Goal: Information Seeking & Learning: Check status

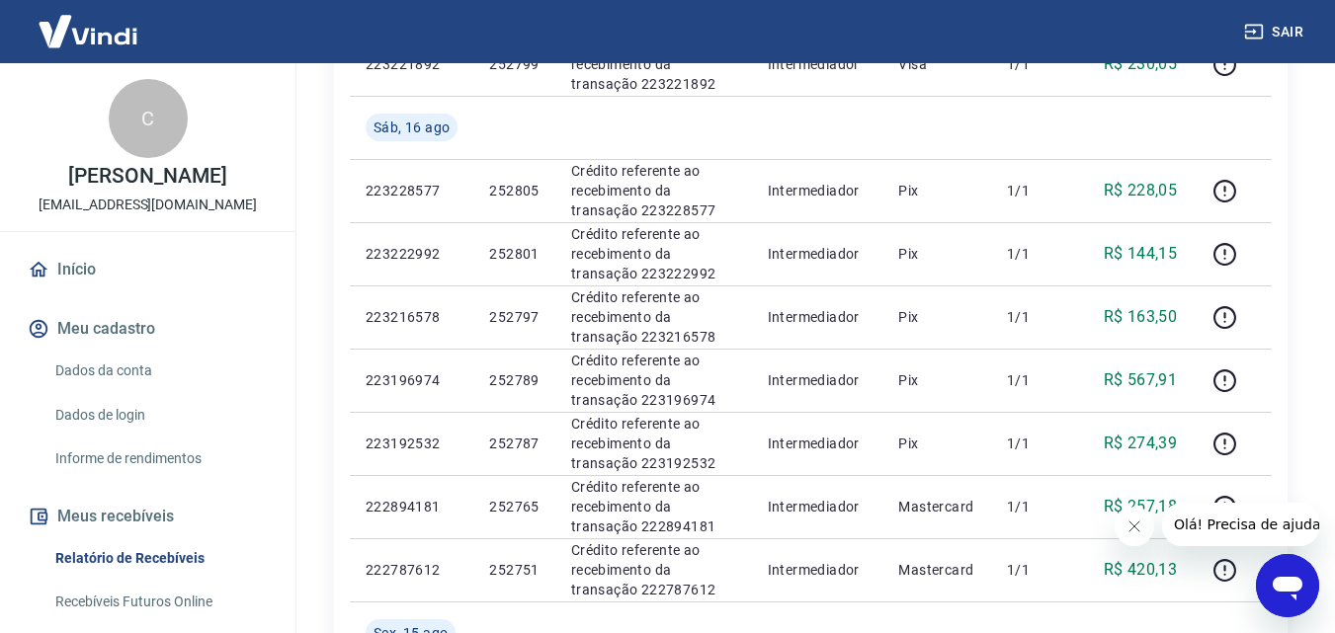
scroll to position [681, 0]
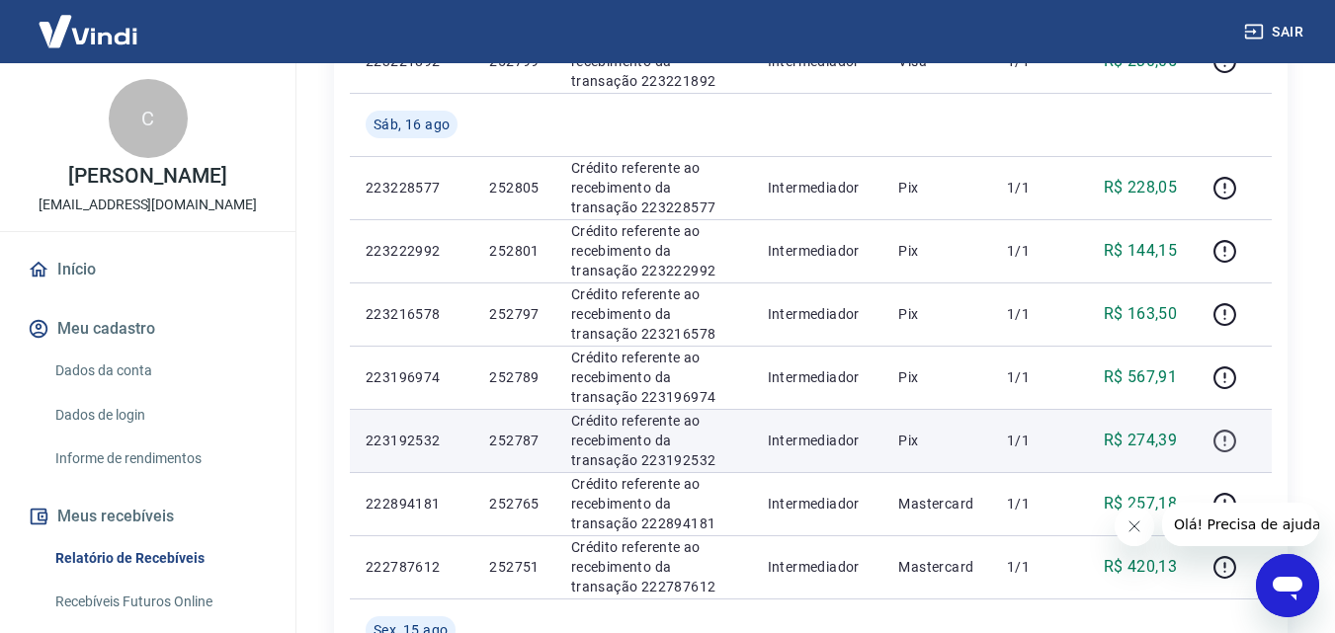
drag, startPoint x: 1187, startPoint y: 446, endPoint x: 1211, endPoint y: 437, distance: 25.3
click at [1094, 442] on td "R$ 274,39" at bounding box center [1137, 440] width 112 height 63
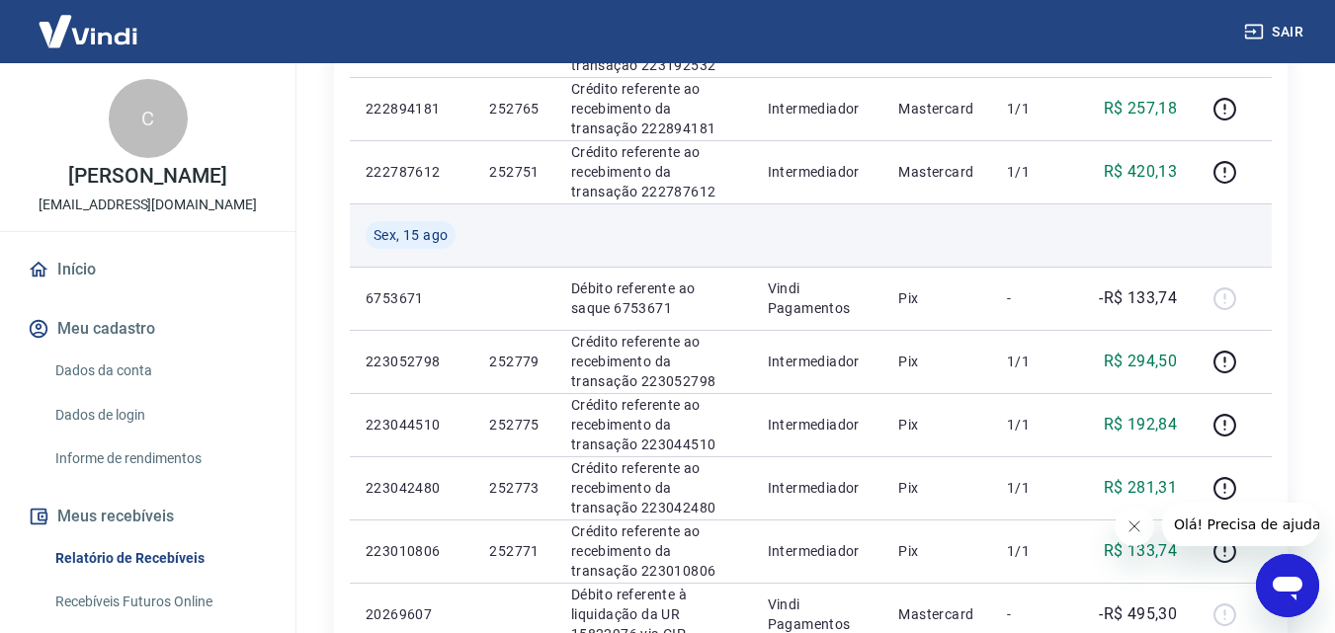
scroll to position [1175, 0]
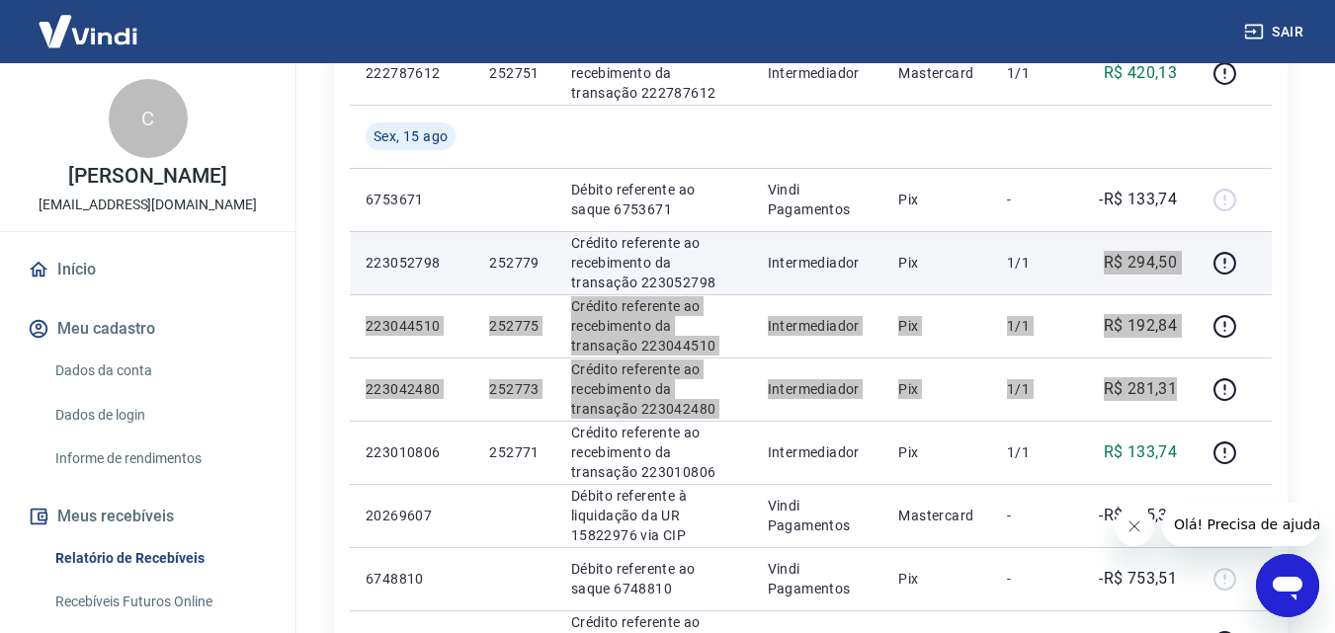
drag, startPoint x: 1189, startPoint y: 397, endPoint x: 1090, endPoint y: 263, distance: 166.8
click at [1090, 263] on tbody "[DATE] 223350517 252829 Crédito referente ao recebimento da transação 223350517…" at bounding box center [811, 73] width 922 height 1455
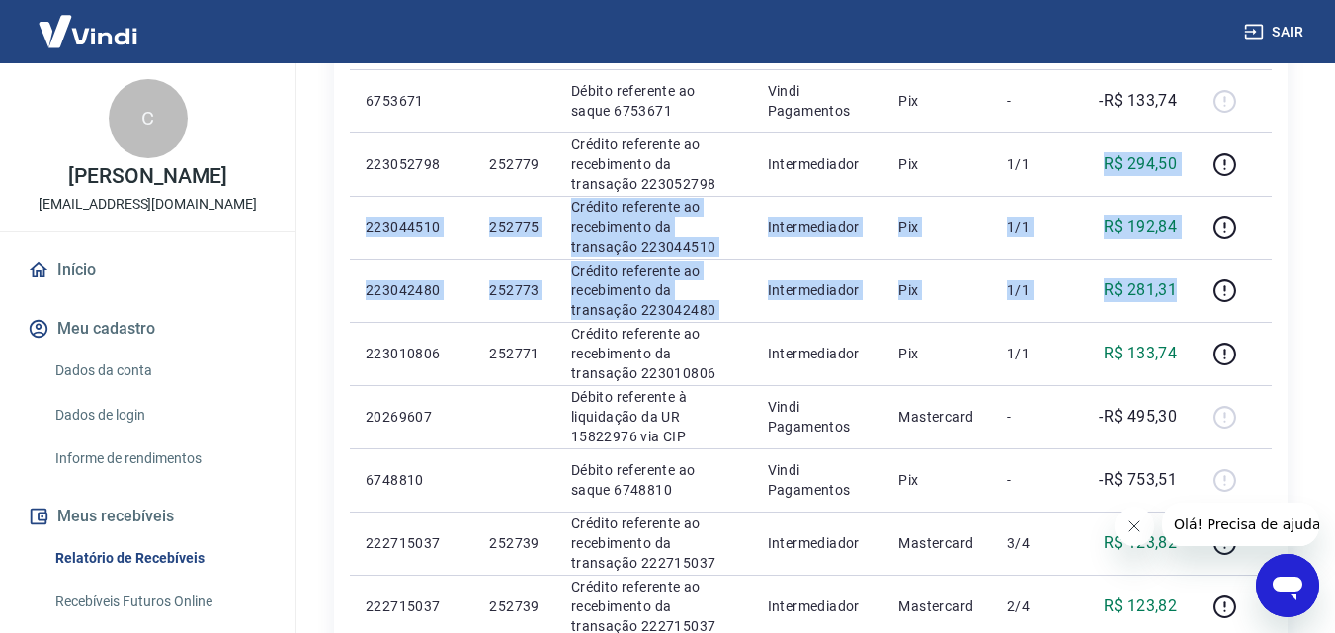
scroll to position [1373, 0]
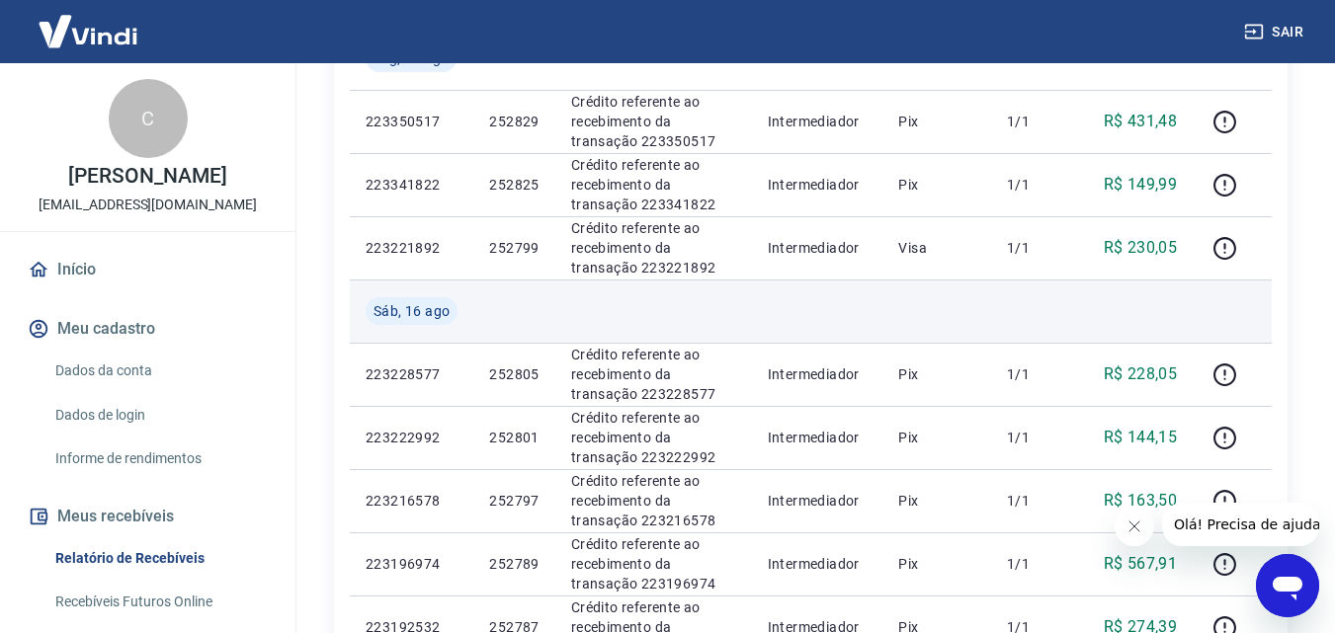
scroll to position [198, 0]
